Goal: Task Accomplishment & Management: Use online tool/utility

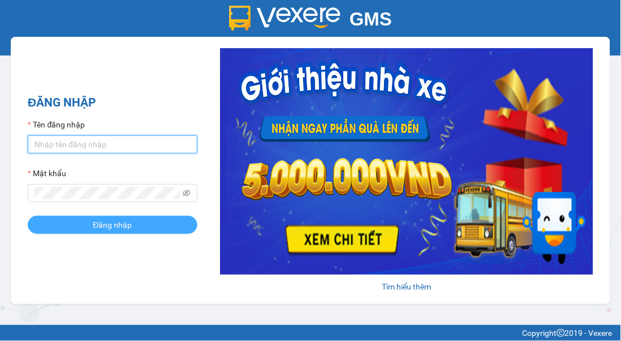
type input "ducdai.apq"
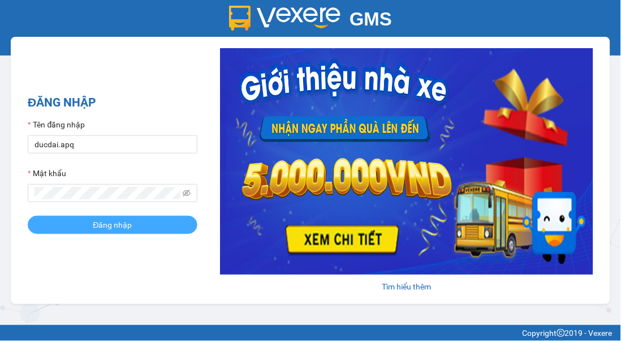
click at [106, 221] on span "Đăng nhập" at bounding box center [112, 224] width 39 height 12
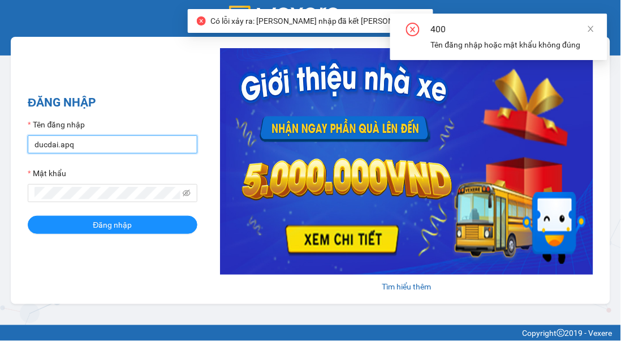
drag, startPoint x: 104, startPoint y: 139, endPoint x: 12, endPoint y: 151, distance: 91.9
click at [13, 151] on div "ĐĂNG NHẬP Tên đăng nhập ducdai.apq Mật khẩu Đăng nhập Tìm hiểu thêm" at bounding box center [311, 170] width 600 height 267
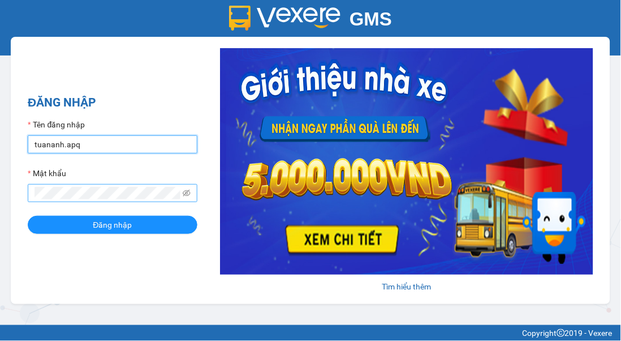
type input "tuananh.apq"
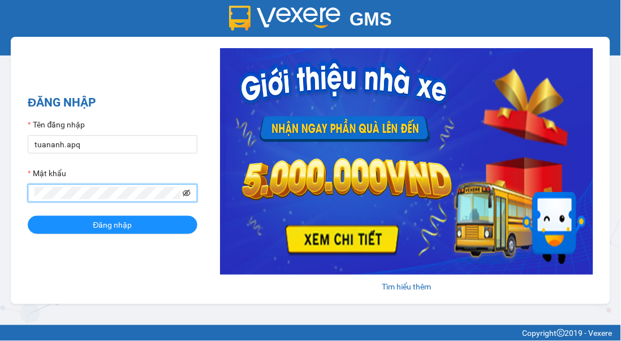
click at [190, 191] on icon "eye-invisible" at bounding box center [187, 193] width 8 height 8
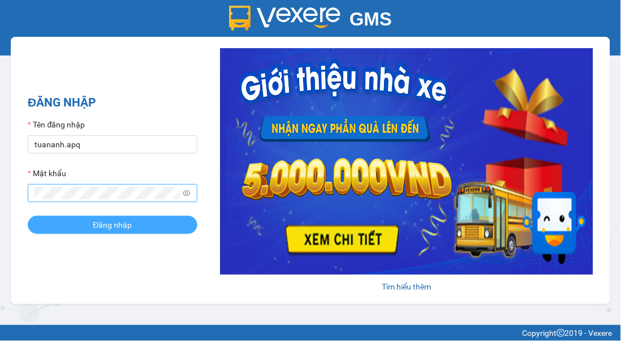
click at [117, 230] on span "Đăng nhập" at bounding box center [112, 224] width 39 height 12
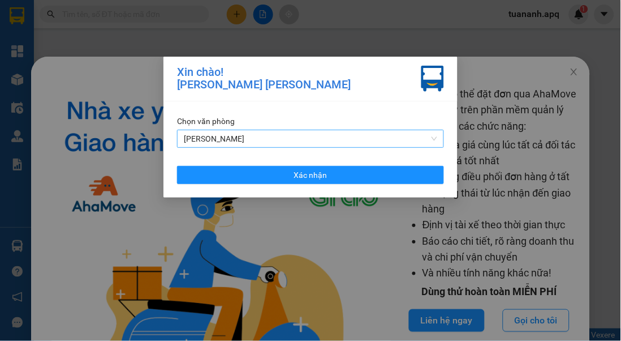
click at [274, 138] on span "VP NGỌC HỒI" at bounding box center [310, 138] width 253 height 17
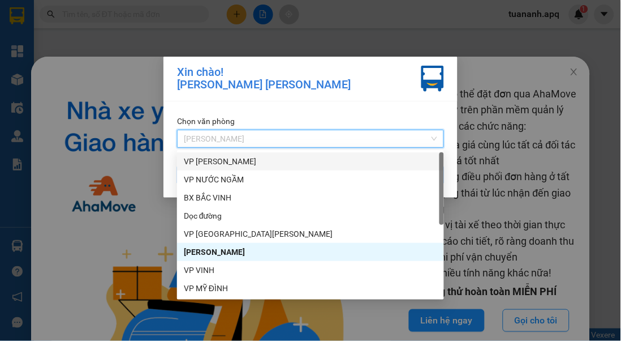
click at [221, 162] on div "VP GIA LÂM" at bounding box center [310, 161] width 253 height 12
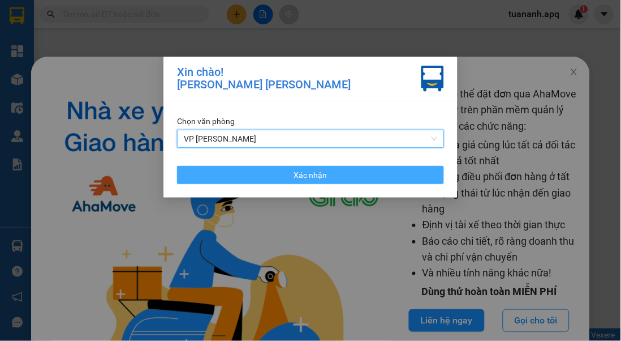
click at [320, 171] on span "Xác nhận" at bounding box center [310, 175] width 33 height 12
